Goal: Check status

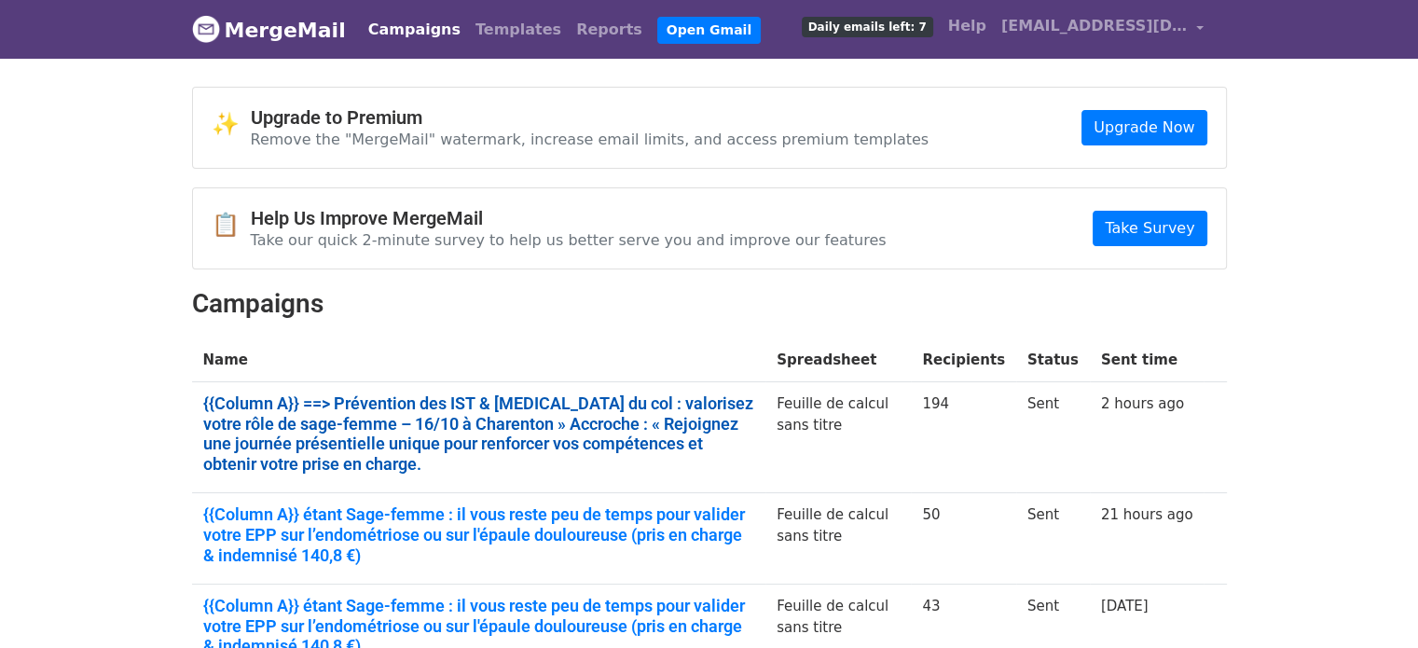
click at [295, 441] on link "{{Column A}} ==> Prévention des IST & cancer du col : valorisez votre rôle de s…" at bounding box center [479, 434] width 552 height 80
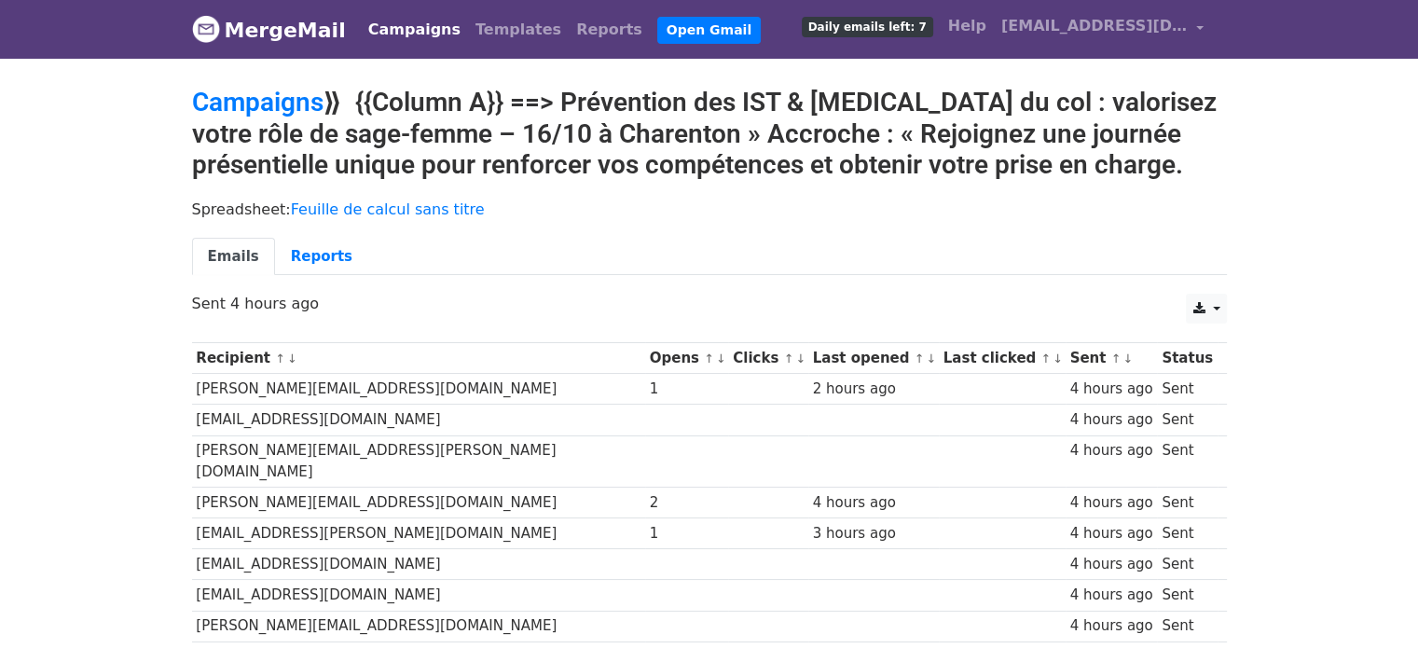
click at [299, 234] on div "Spreadsheet: Feuille de calcul sans titre Emails Reports" at bounding box center [709, 242] width 1063 height 104
click at [302, 245] on link "Reports" at bounding box center [321, 257] width 93 height 38
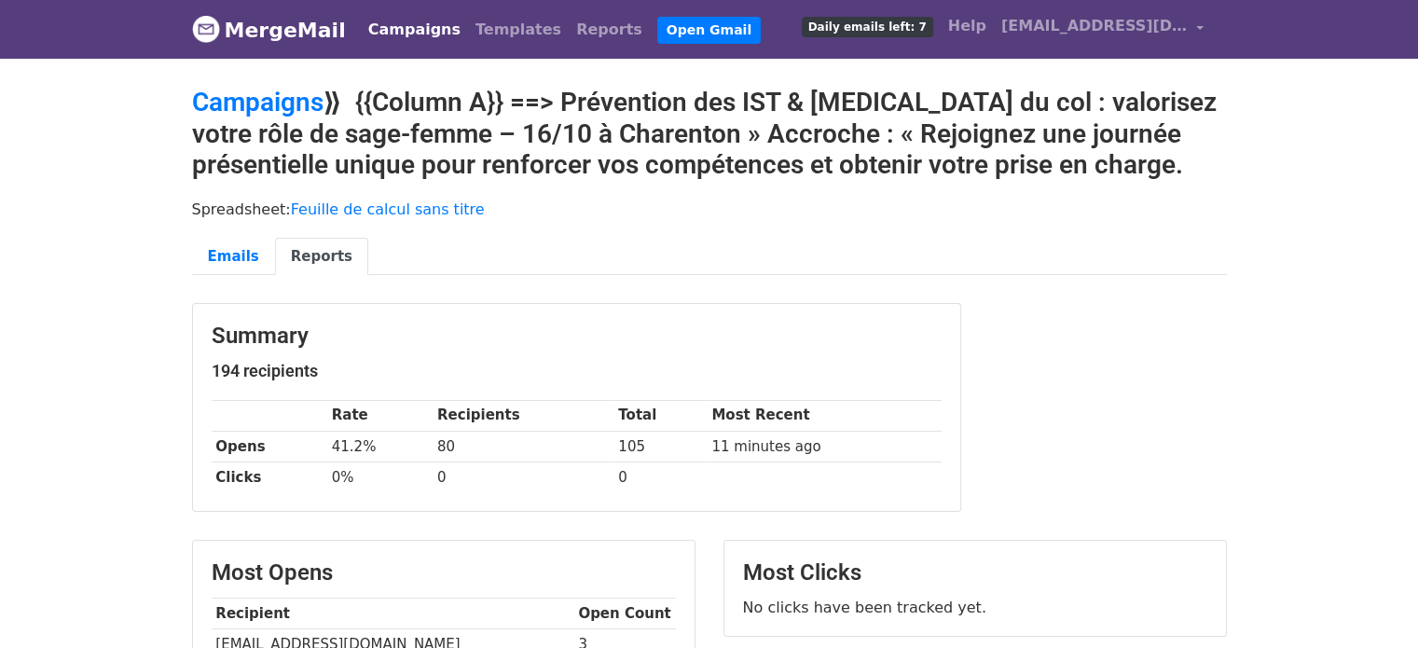
drag, startPoint x: 1431, startPoint y: 158, endPoint x: 1431, endPoint y: 137, distance: 20.5
click at [1417, 137] on html "MergeMail Campaigns Templates Reports Open Gmail Daily emails left: 7 Help clau…" at bounding box center [709, 656] width 1418 height 1312
click at [221, 264] on link "Emails" at bounding box center [233, 257] width 83 height 38
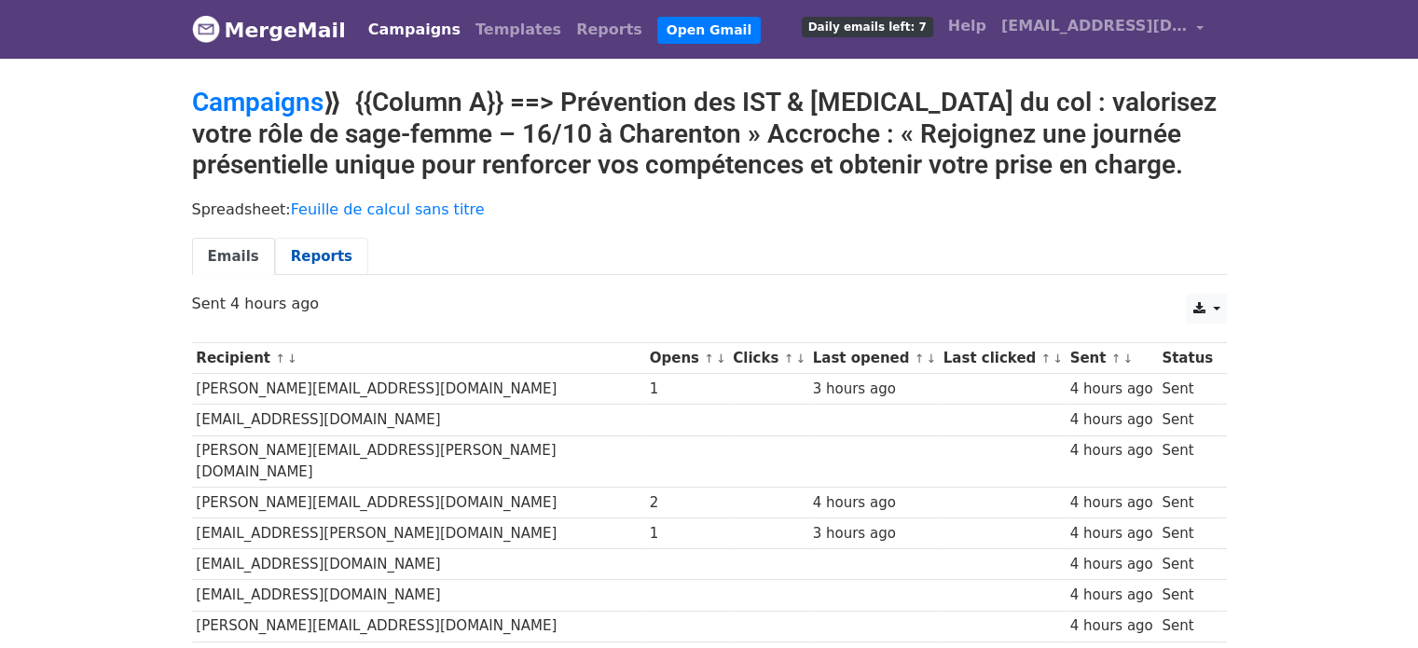
drag, startPoint x: 0, startPoint y: 0, endPoint x: 316, endPoint y: 254, distance: 405.3
click at [316, 254] on link "Reports" at bounding box center [321, 257] width 93 height 38
